Goal: Task Accomplishment & Management: Manage account settings

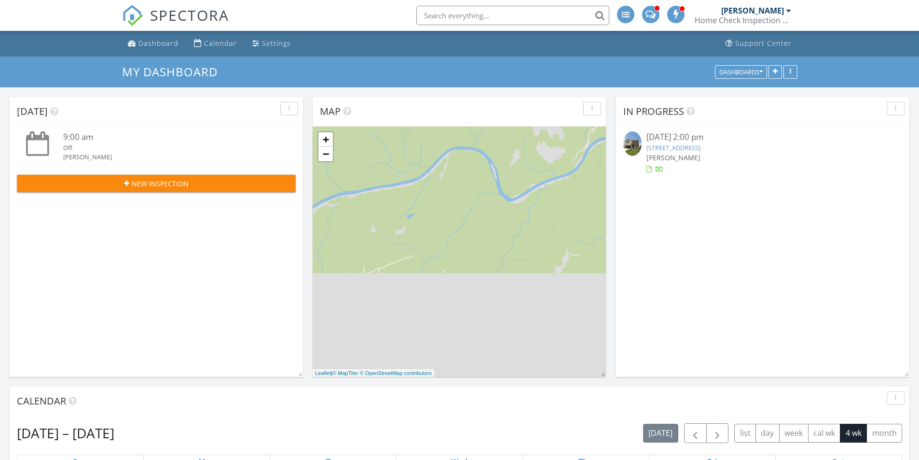
scroll to position [797, 934]
click at [165, 43] on div "Dashboard" at bounding box center [158, 43] width 40 height 9
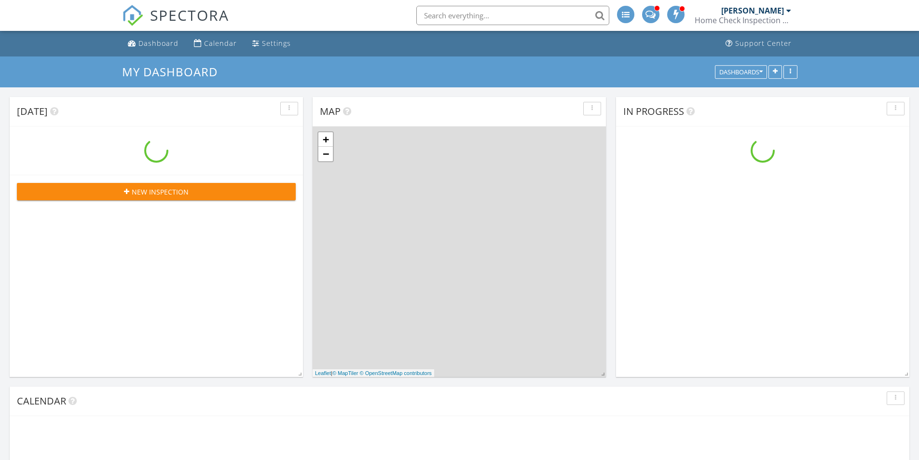
scroll to position [797, 934]
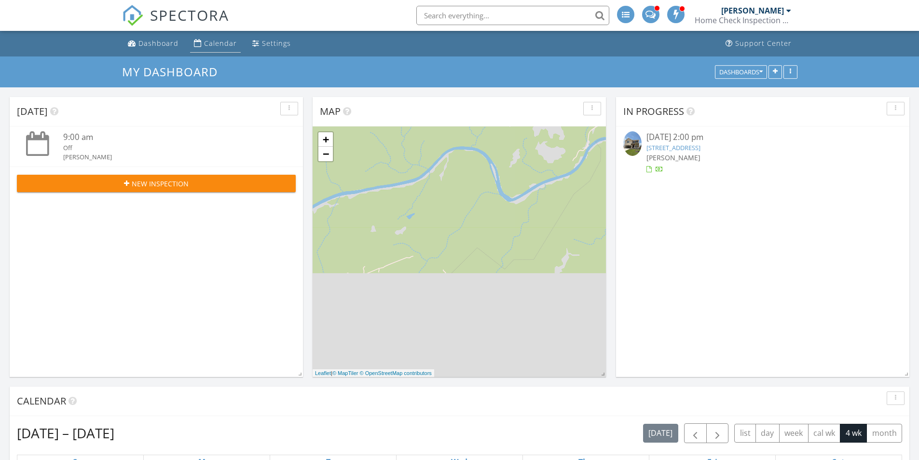
click at [209, 47] on div "Calendar" at bounding box center [220, 43] width 33 height 9
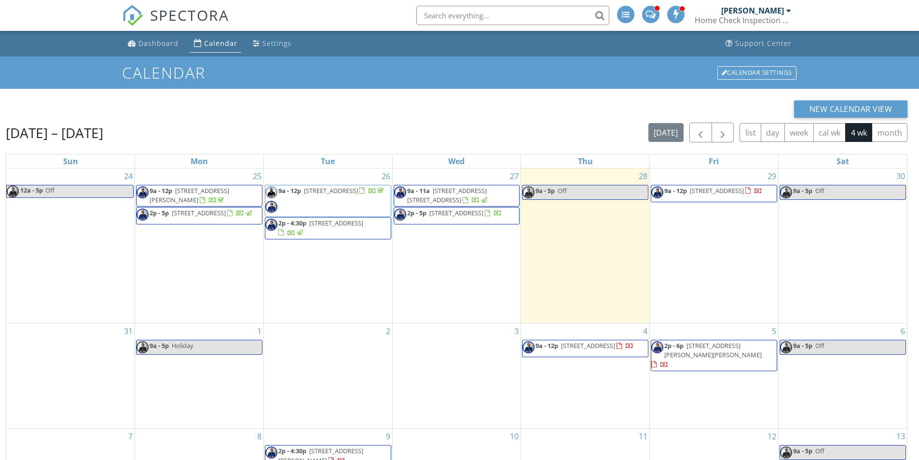
click at [428, 221] on span "2p - 5p 306 Begonia St, Buda 78610" at bounding box center [448, 215] width 108 height 14
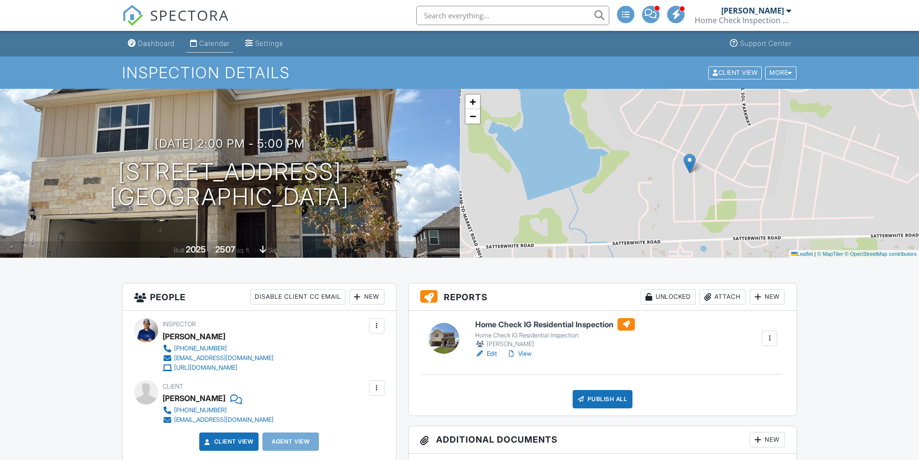
click at [217, 44] on div "Calendar" at bounding box center [214, 43] width 30 height 8
click at [494, 354] on link "Edit" at bounding box center [486, 354] width 22 height 10
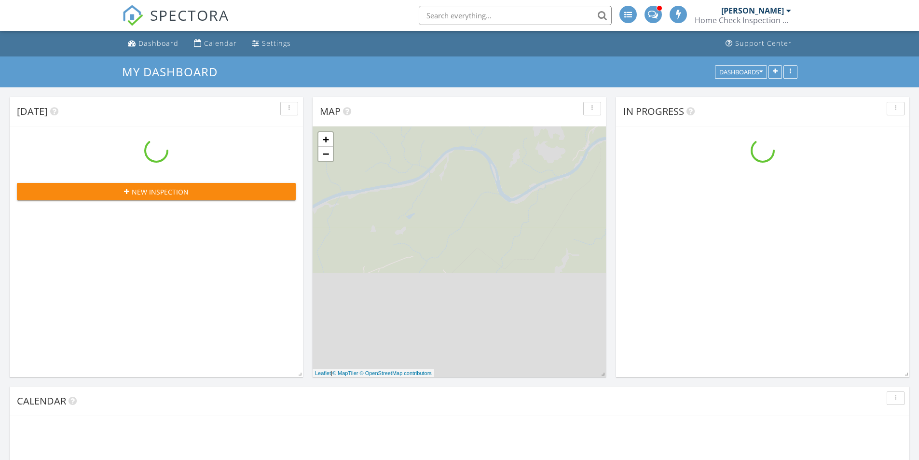
scroll to position [797, 934]
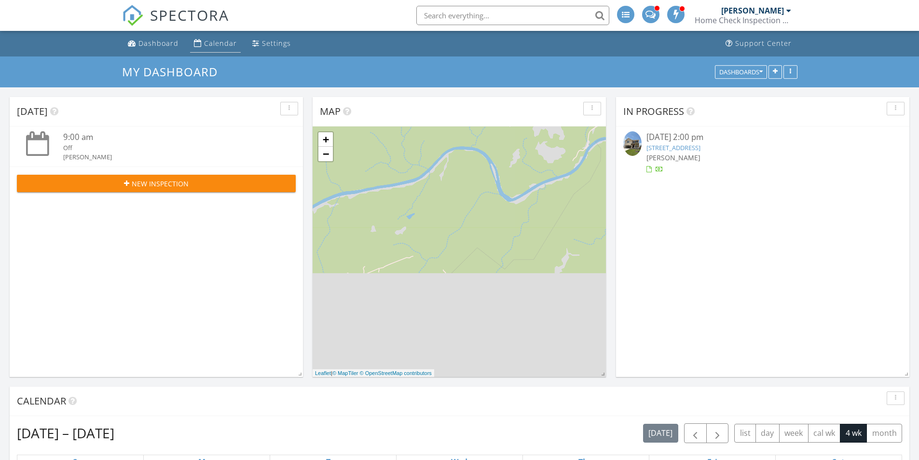
click at [213, 37] on link "Calendar" at bounding box center [215, 44] width 51 height 18
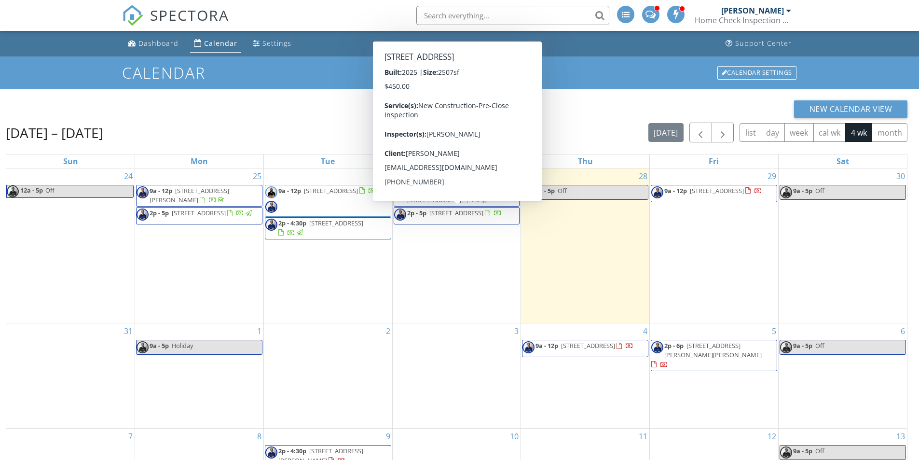
click at [483, 216] on span "[STREET_ADDRESS]" at bounding box center [456, 212] width 54 height 9
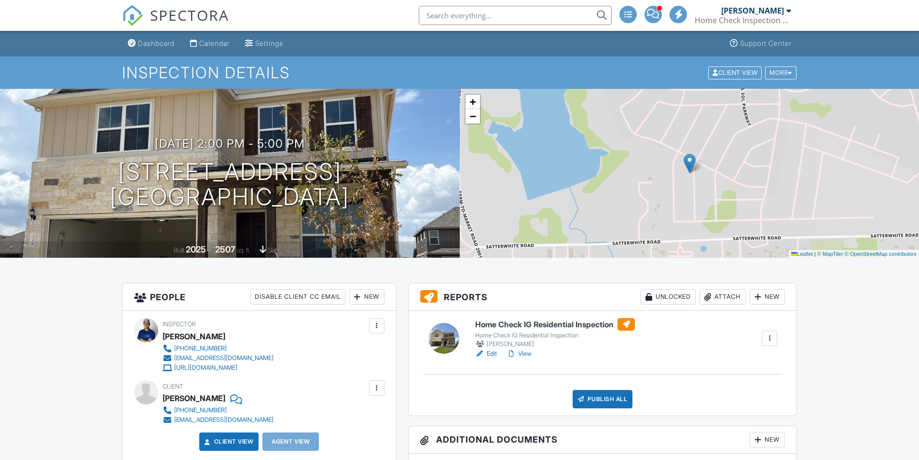
click at [531, 355] on link "View" at bounding box center [519, 354] width 25 height 10
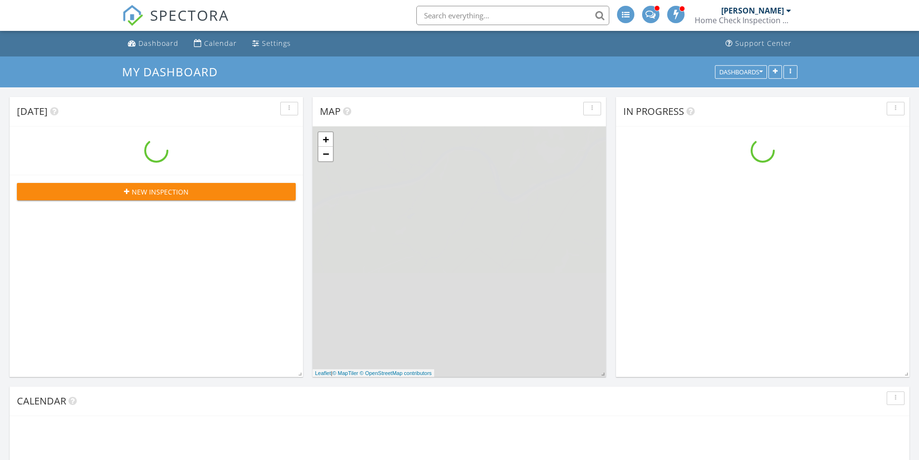
scroll to position [797, 934]
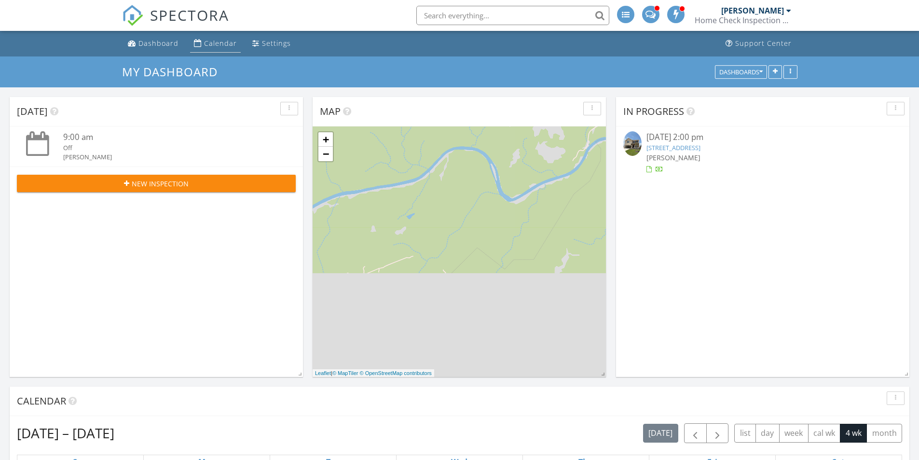
click at [209, 47] on div "Calendar" at bounding box center [220, 43] width 33 height 9
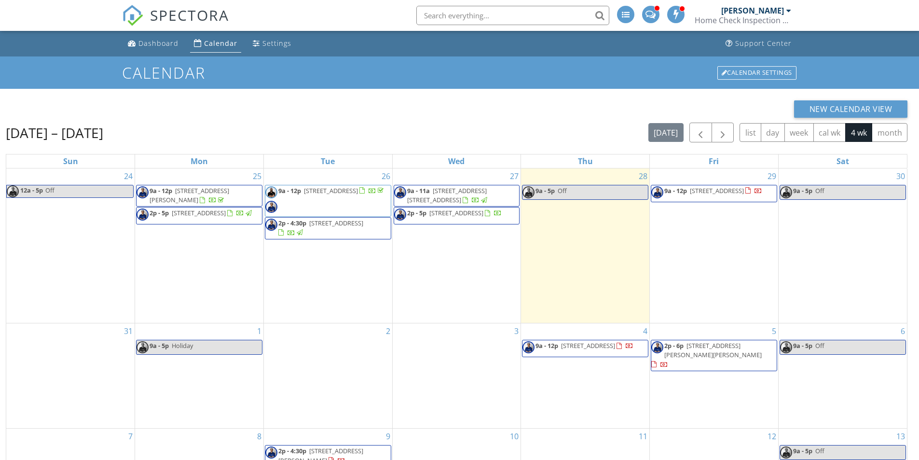
click at [491, 222] on span "2p - 5p [STREET_ADDRESS]" at bounding box center [448, 215] width 108 height 14
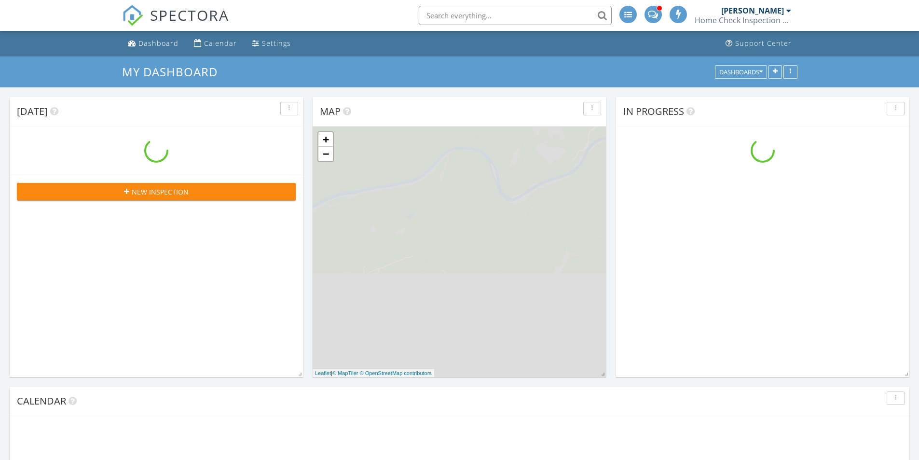
scroll to position [797, 934]
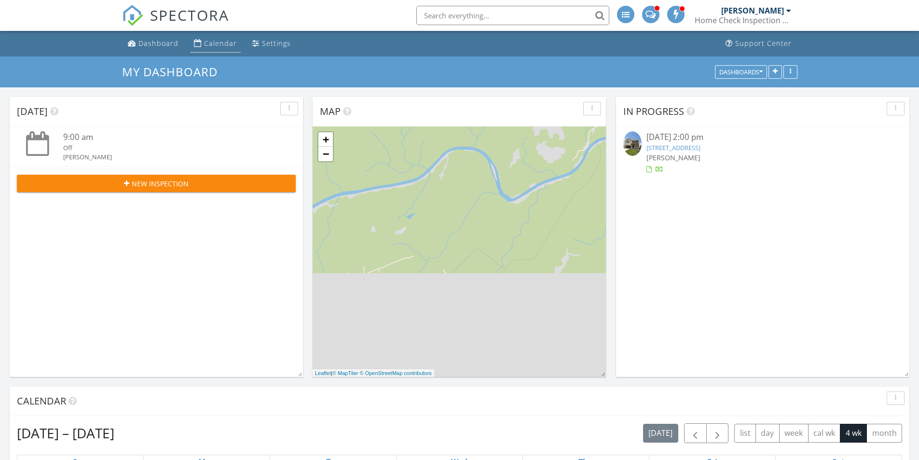
click at [220, 44] on div "Calendar" at bounding box center [220, 43] width 33 height 9
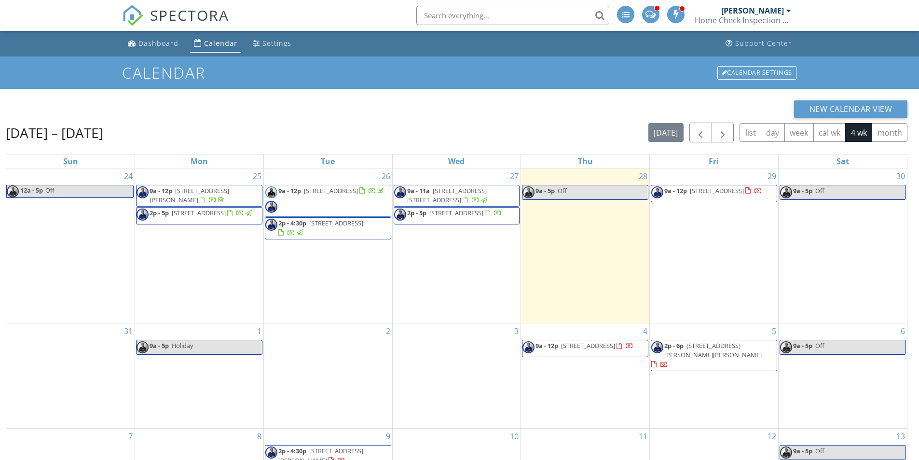
click at [500, 221] on span "2p - 5p [STREET_ADDRESS]" at bounding box center [448, 215] width 108 height 14
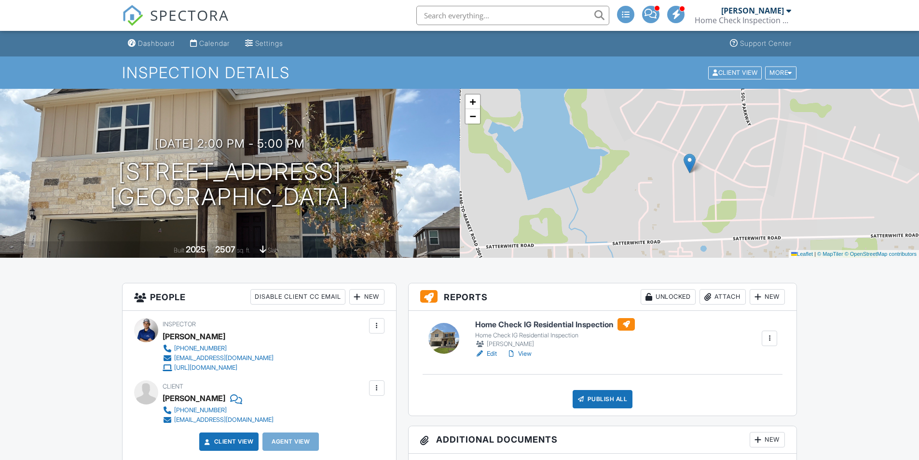
click at [604, 396] on div "Publish All" at bounding box center [603, 399] width 60 height 18
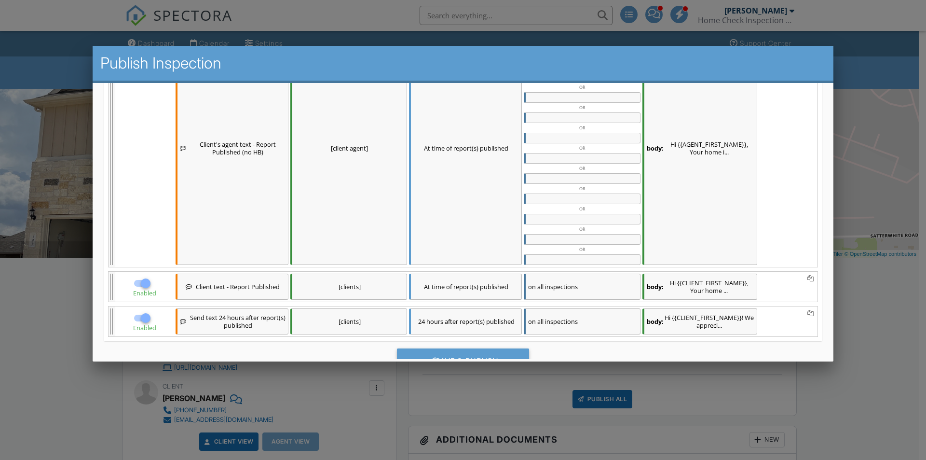
scroll to position [372, 0]
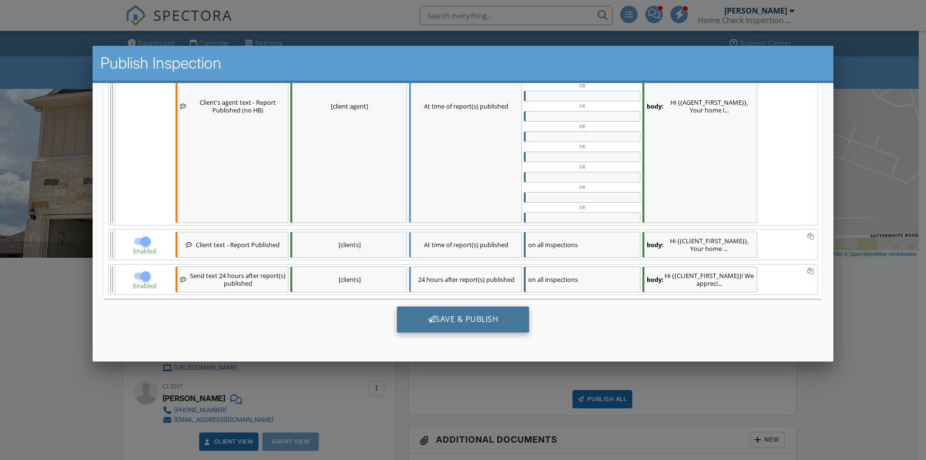
click at [503, 325] on div "Save & Publish" at bounding box center [463, 319] width 133 height 26
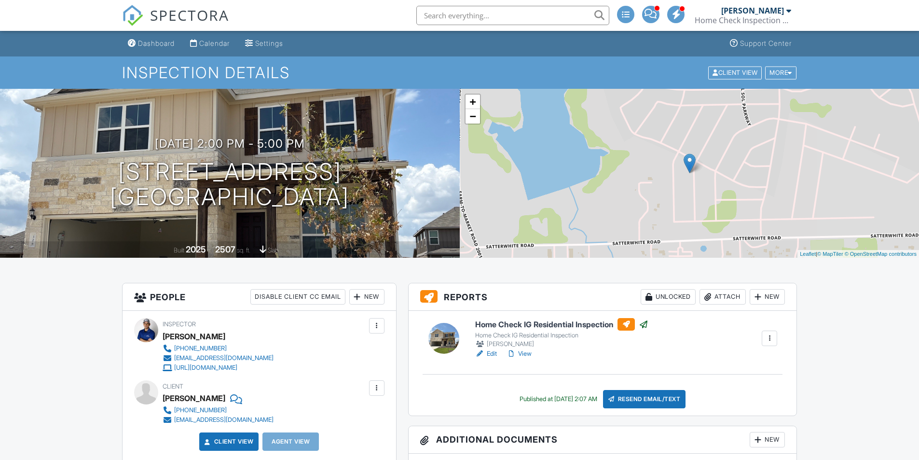
click at [529, 358] on link "View" at bounding box center [519, 354] width 25 height 10
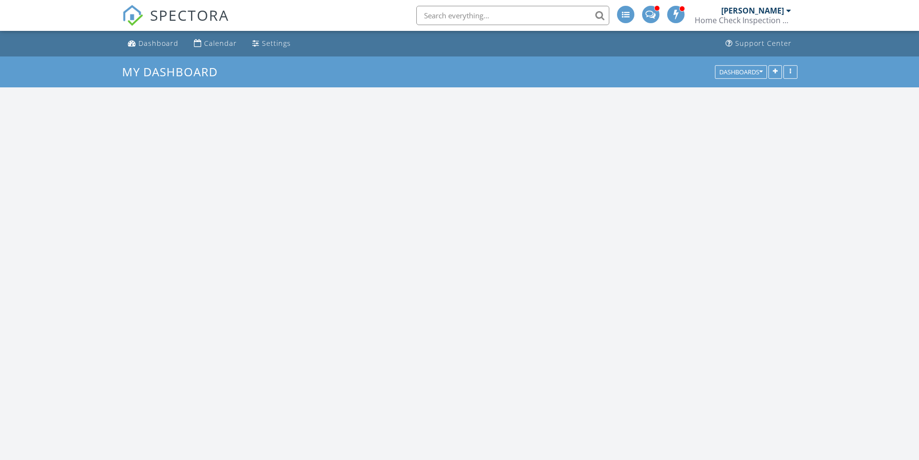
scroll to position [797, 934]
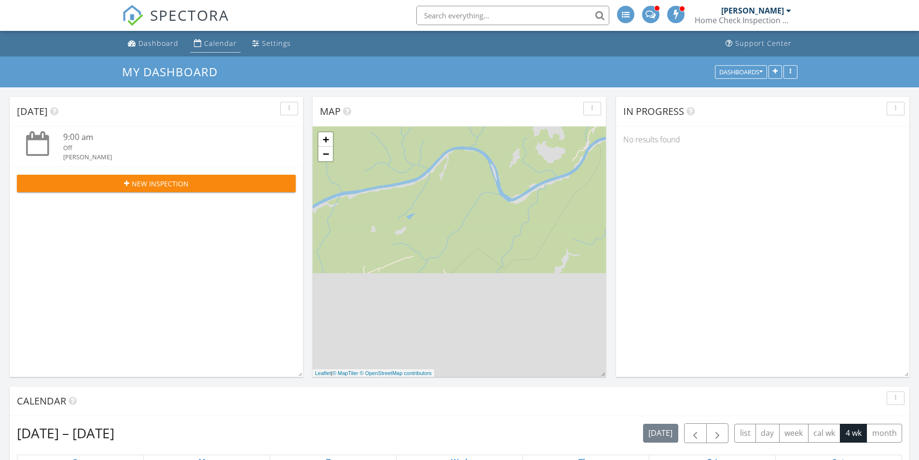
click at [207, 47] on div "Calendar" at bounding box center [220, 43] width 33 height 9
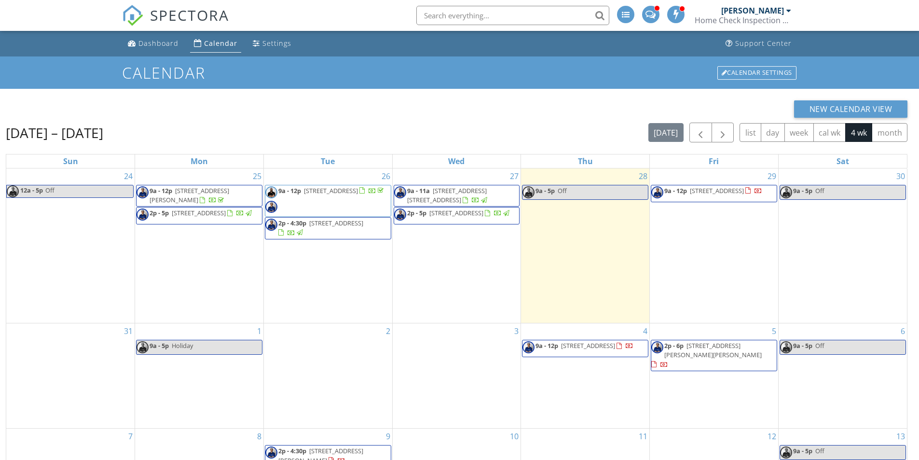
click at [482, 222] on span "2p - 5p [STREET_ADDRESS]" at bounding box center [452, 215] width 117 height 14
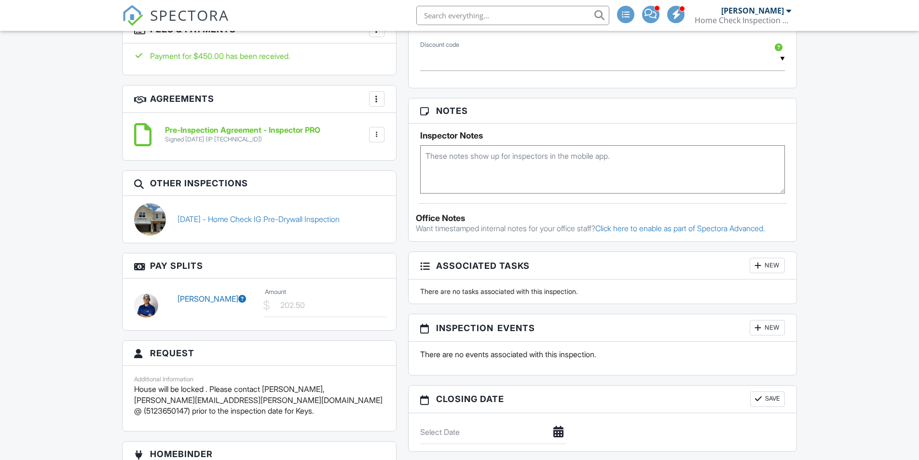
scroll to position [579, 0]
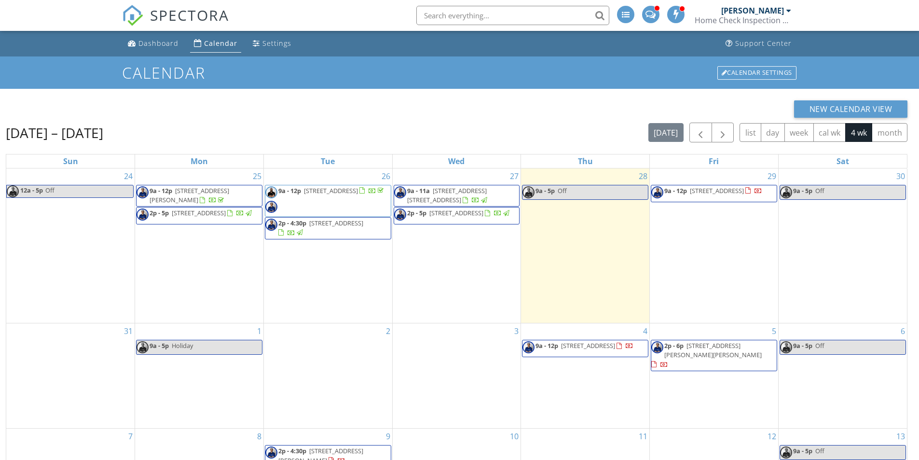
click at [451, 193] on span "[STREET_ADDRESS] [STREET_ADDRESS]" at bounding box center [447, 195] width 80 height 18
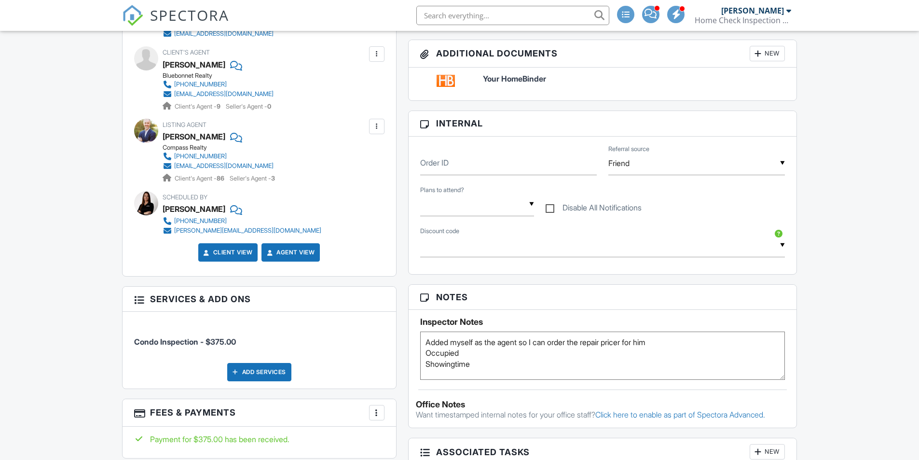
scroll to position [627, 0]
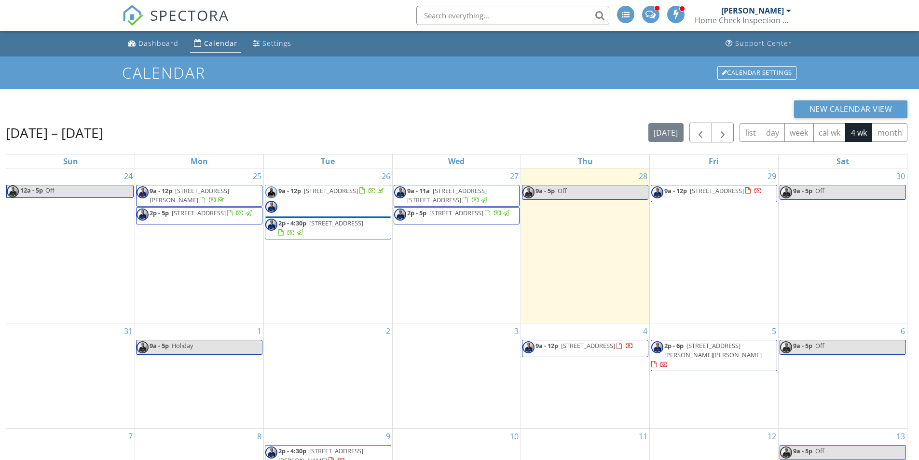
click at [363, 227] on span "[STREET_ADDRESS]" at bounding box center [336, 223] width 54 height 9
click at [366, 208] on span "9a - 12p 1506 Creek Hollow, Austin 78754" at bounding box center [325, 200] width 120 height 29
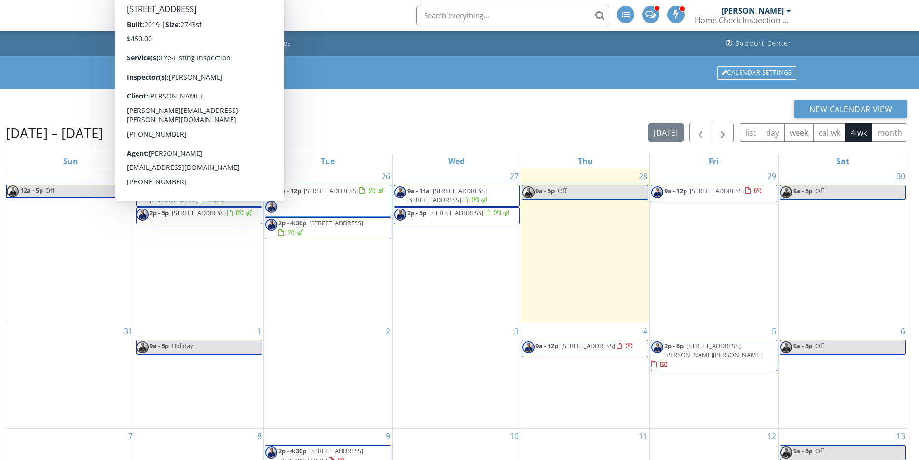
click at [227, 221] on span "2p - 5p [STREET_ADDRESS]" at bounding box center [195, 215] width 117 height 14
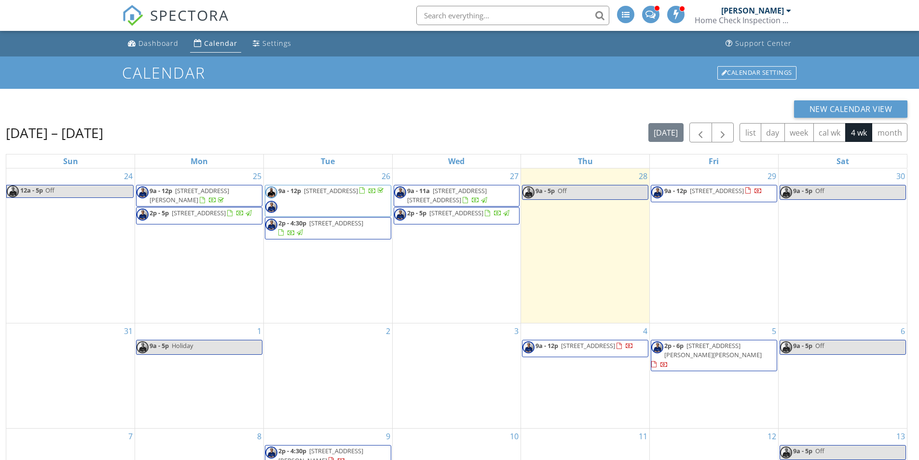
click at [257, 197] on span "9a - 12p 5900 Los Dios Place, Del Valle 78617" at bounding box center [199, 195] width 125 height 19
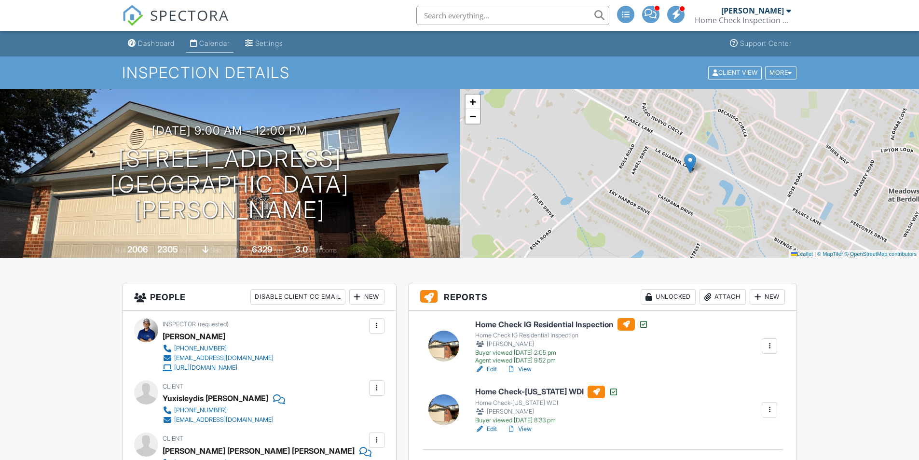
click at [209, 46] on div "Calendar" at bounding box center [214, 43] width 30 height 8
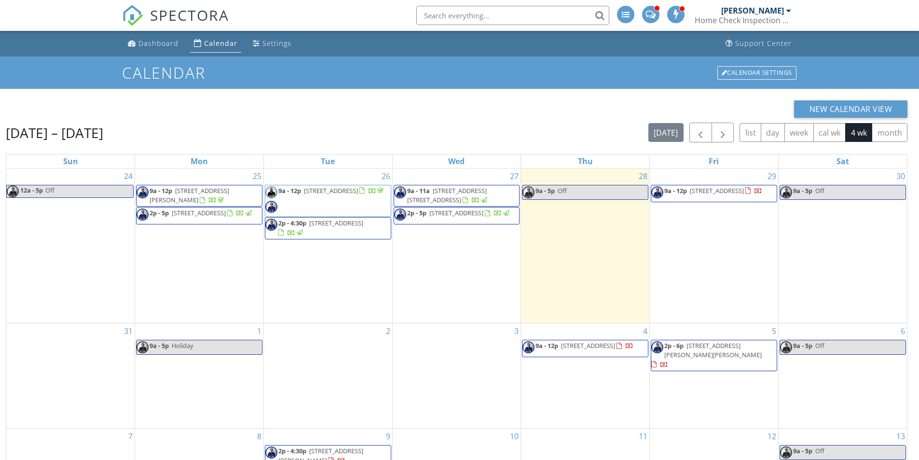
click at [716, 201] on span "9a - 12p 102 Moku Ct, Bastrop 78602" at bounding box center [706, 193] width 111 height 14
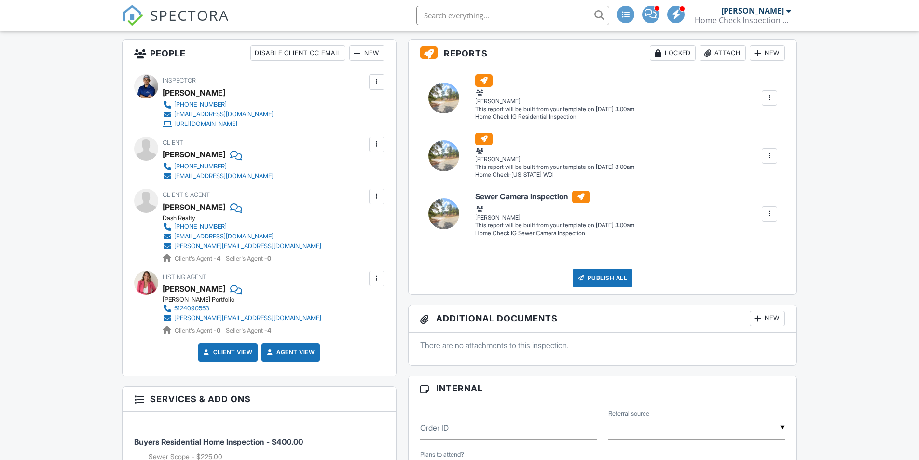
scroll to position [241, 0]
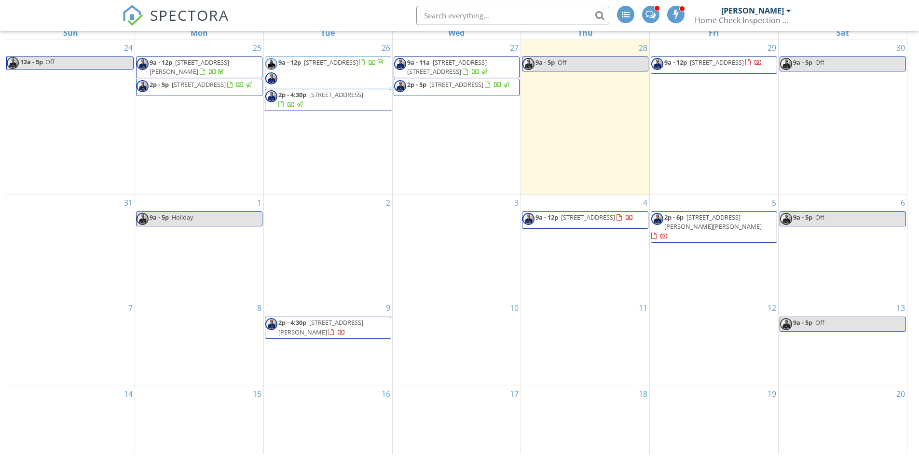
click at [604, 227] on span "9a - 12p [STREET_ADDRESS]" at bounding box center [578, 220] width 111 height 14
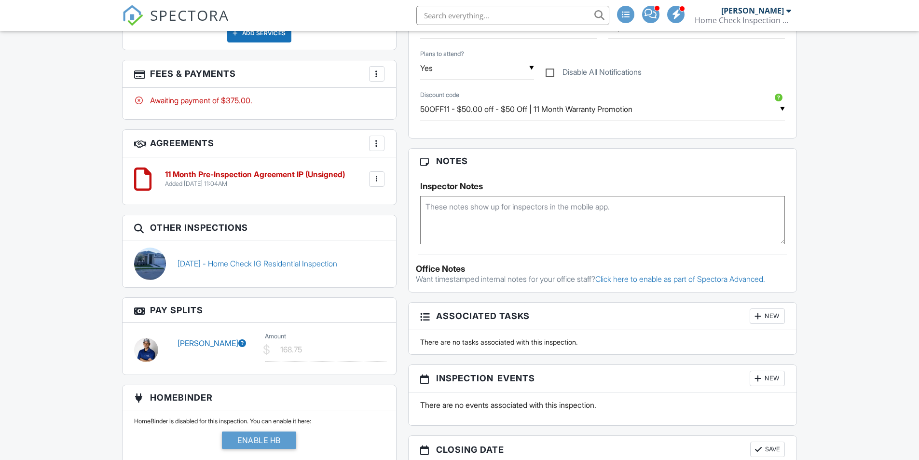
scroll to position [386, 0]
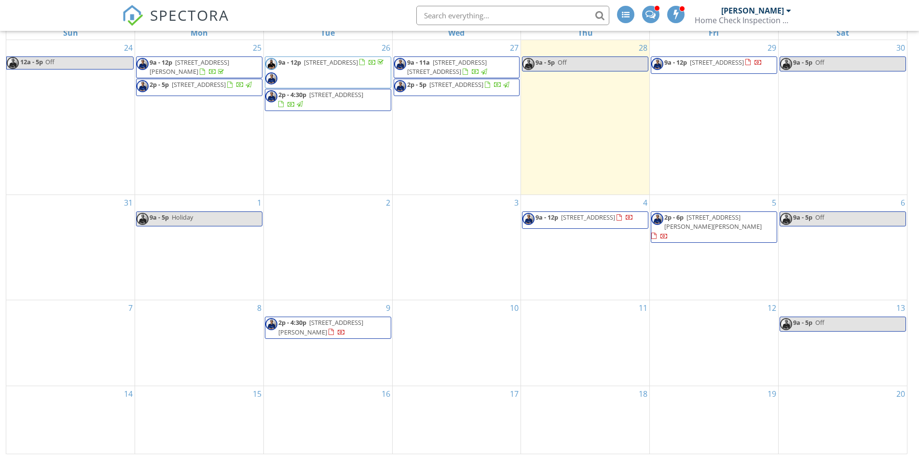
click at [721, 234] on span "2p - 6p [STREET_ADDRESS][PERSON_NAME][PERSON_NAME]" at bounding box center [713, 227] width 125 height 28
